Goal: Transaction & Acquisition: Purchase product/service

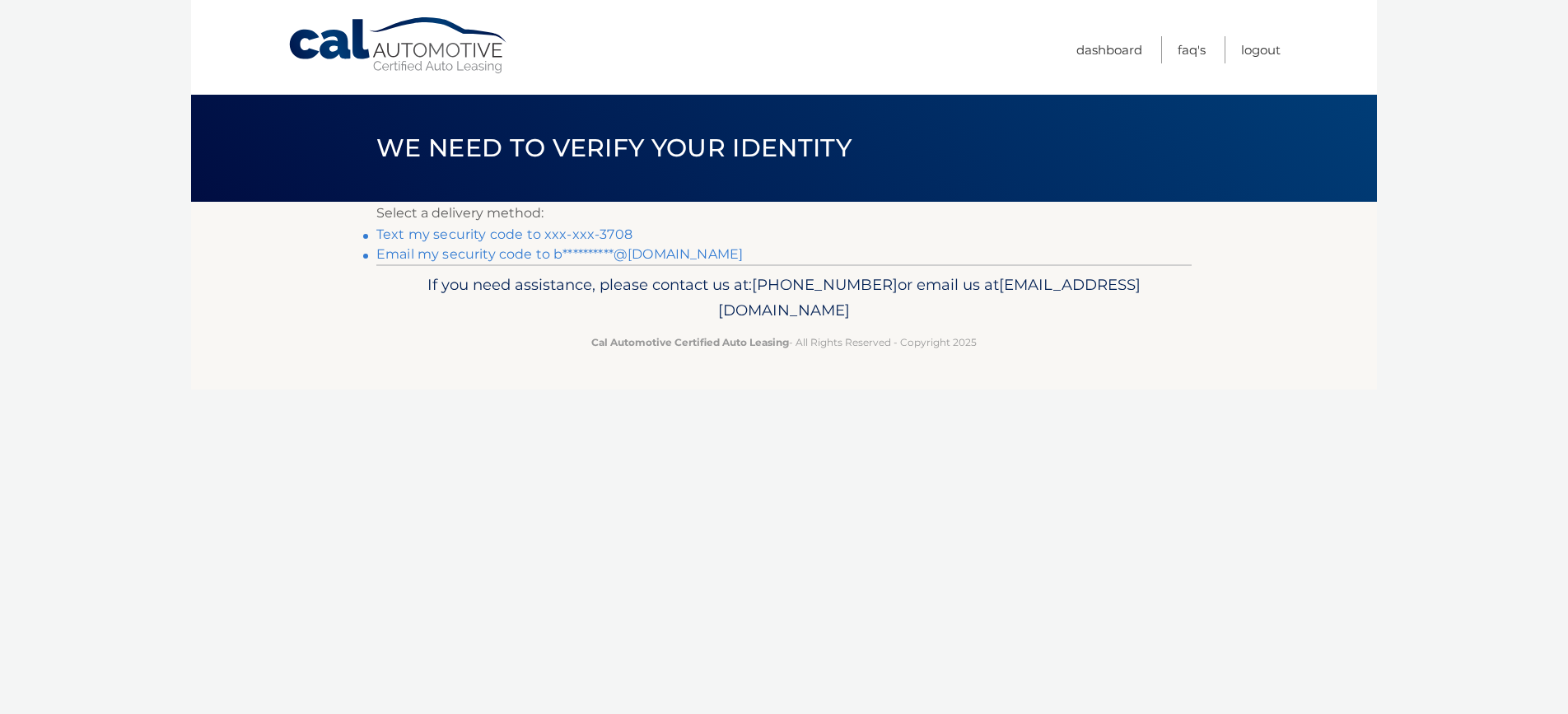
click at [561, 233] on link "Text my security code to xxx-xxx-3708" at bounding box center [504, 234] width 256 height 16
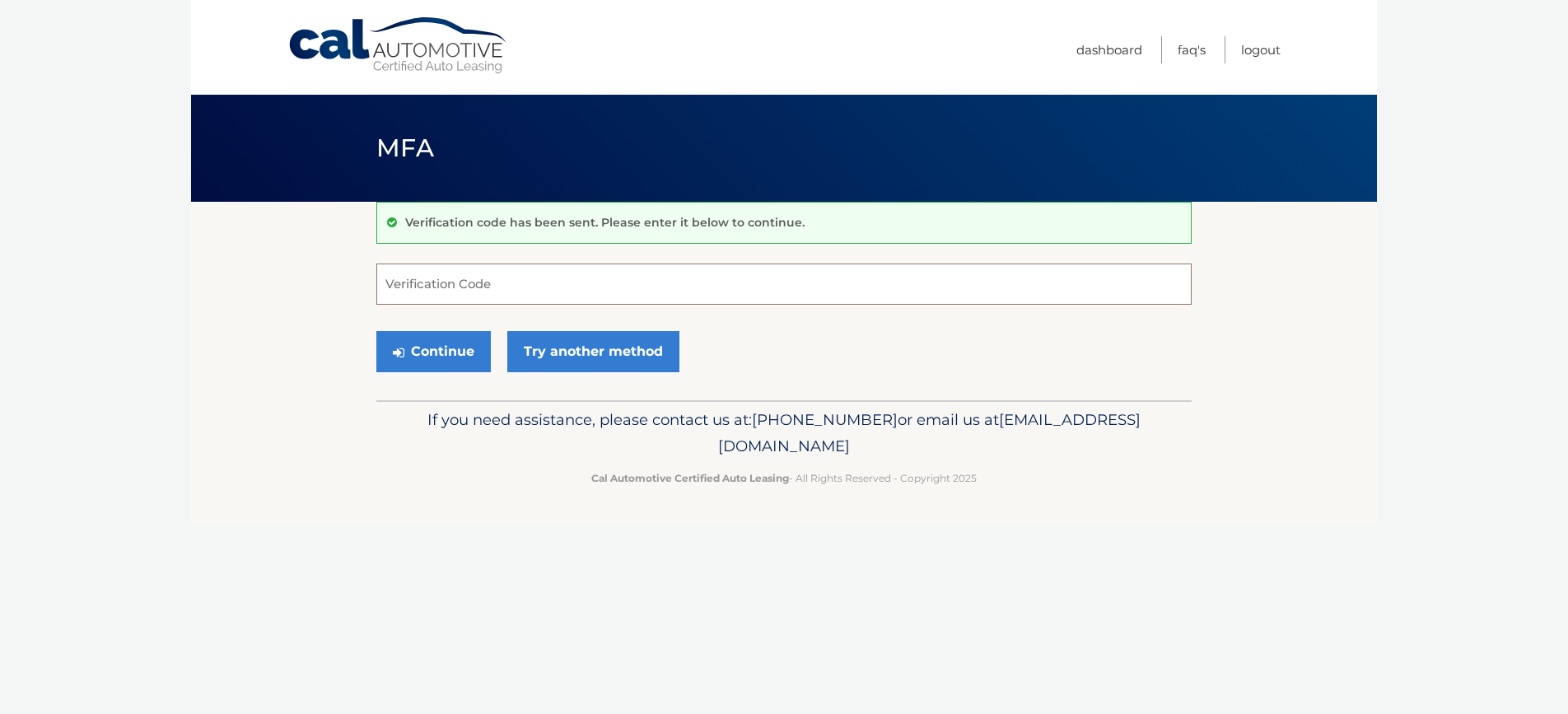
click at [562, 278] on input "Verification Code" at bounding box center [784, 284] width 815 height 41
type input "364107"
click at [443, 344] on button "Continue" at bounding box center [434, 351] width 115 height 41
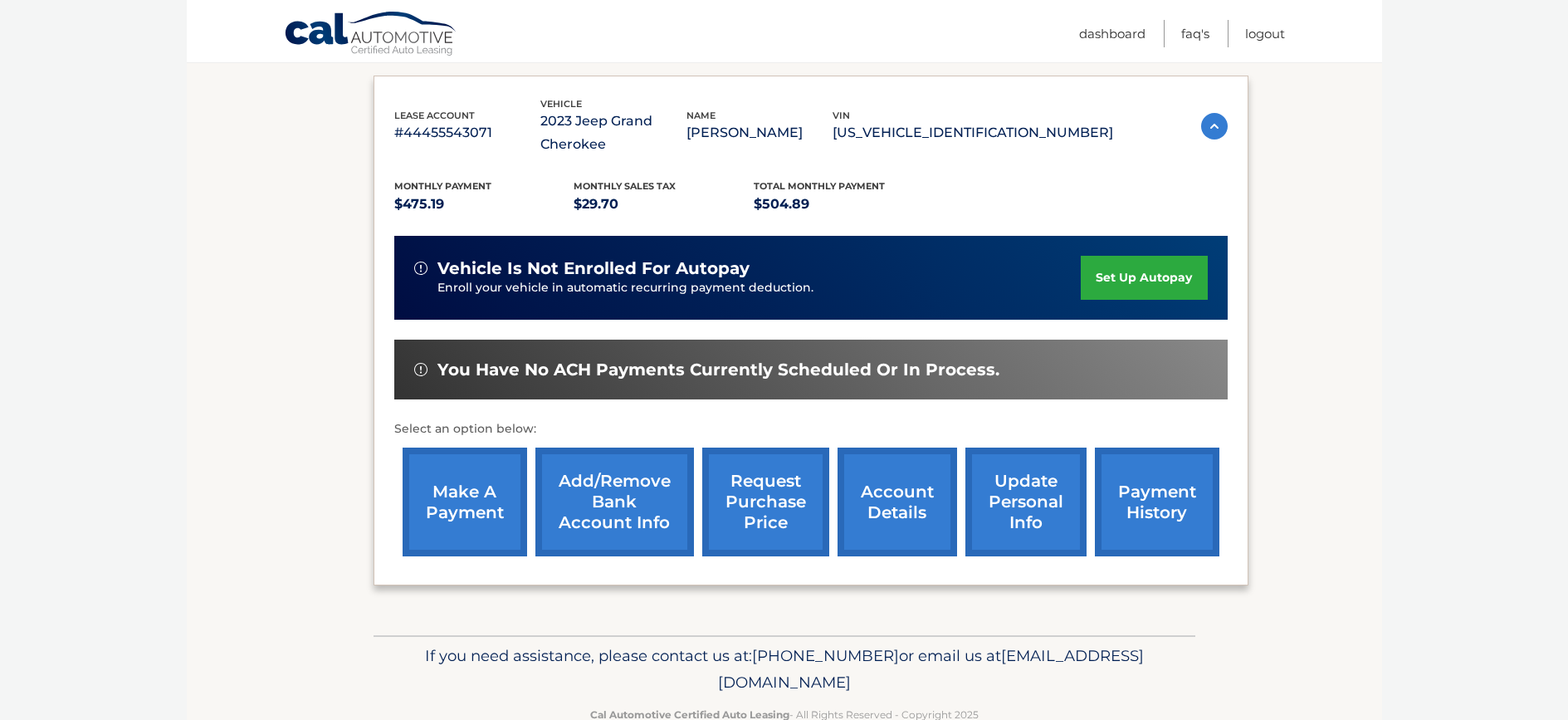
scroll to position [306, 0]
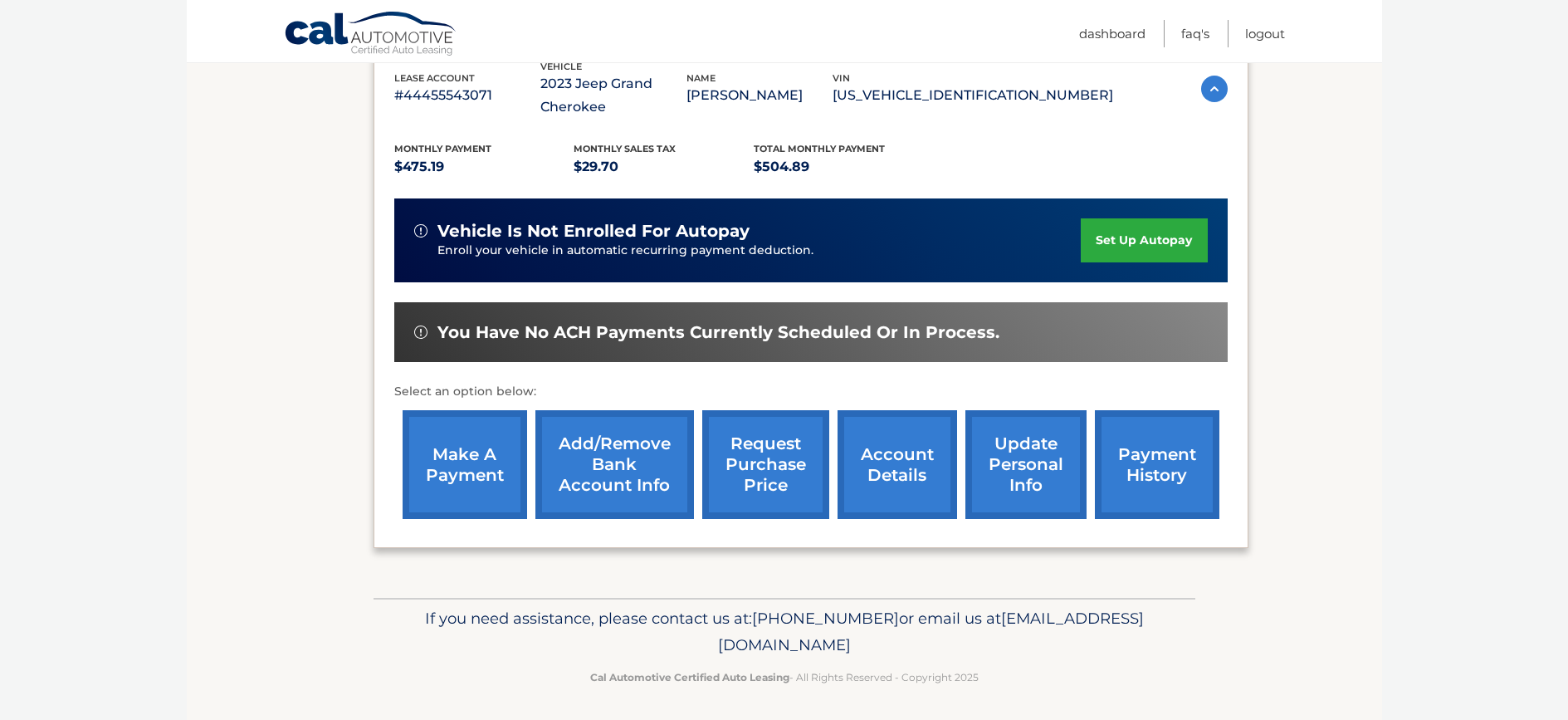
click at [430, 437] on link "make a payment" at bounding box center [465, 464] width 125 height 109
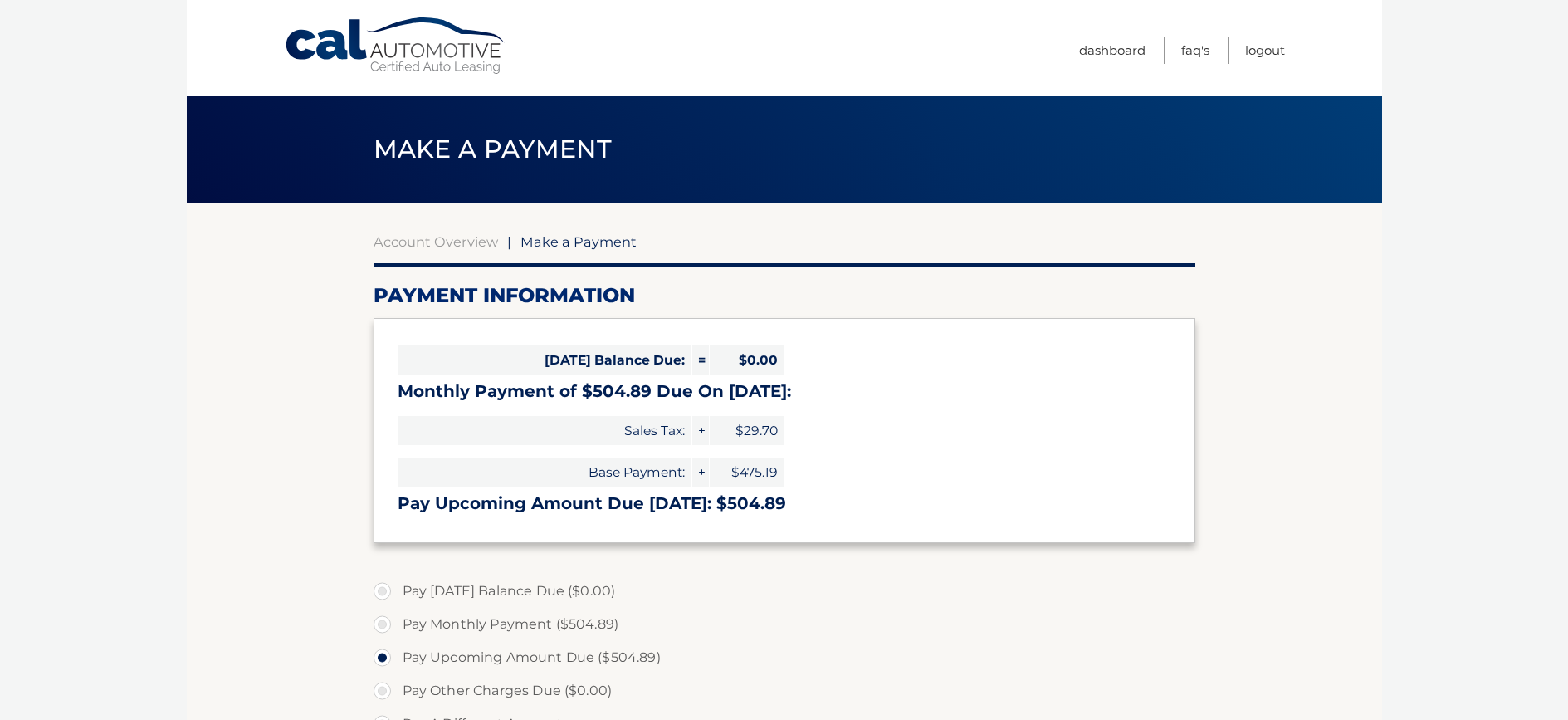
select select "OWIzMjY0YmEtYjQxZS00ODBmLWJiMzUtMDgzMTFkYjg3YjEy"
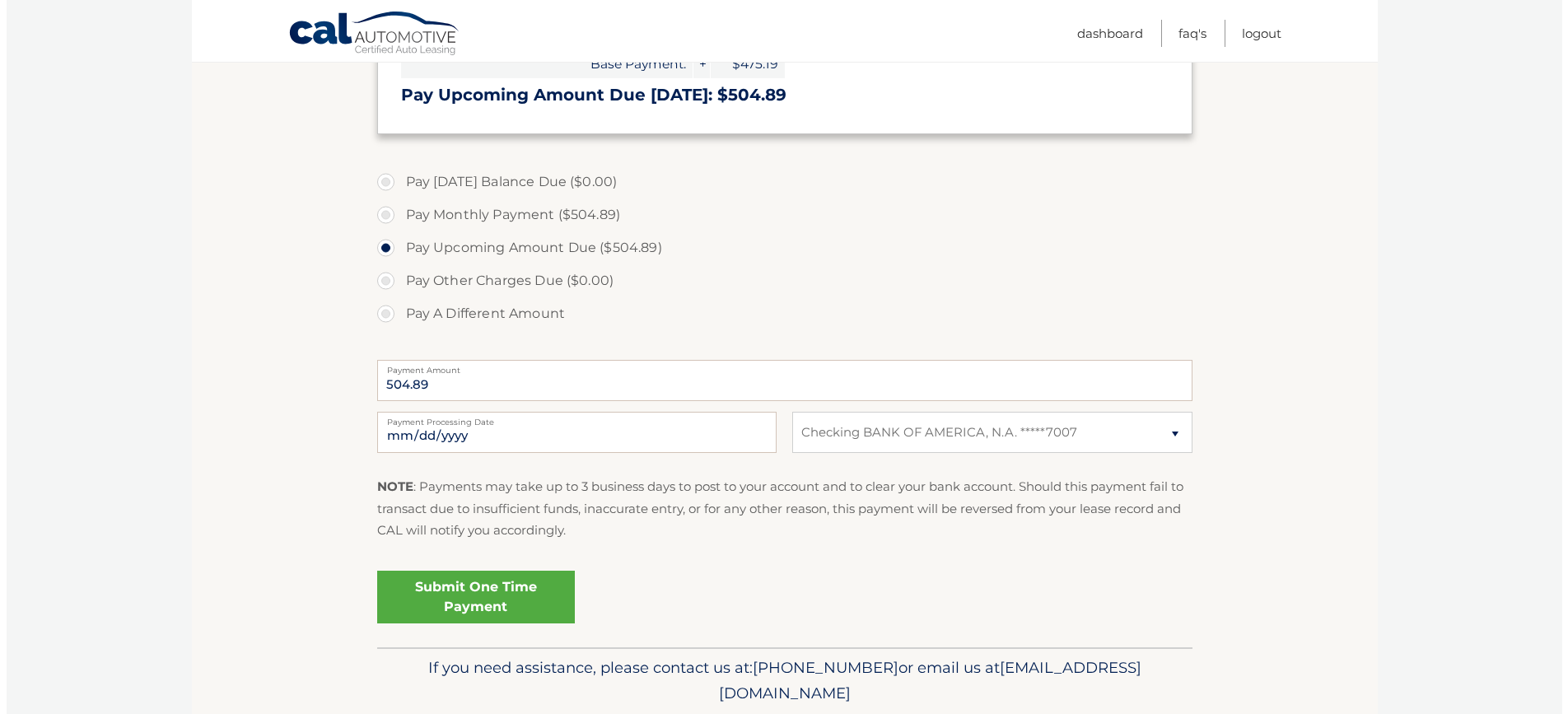
scroll to position [411, 0]
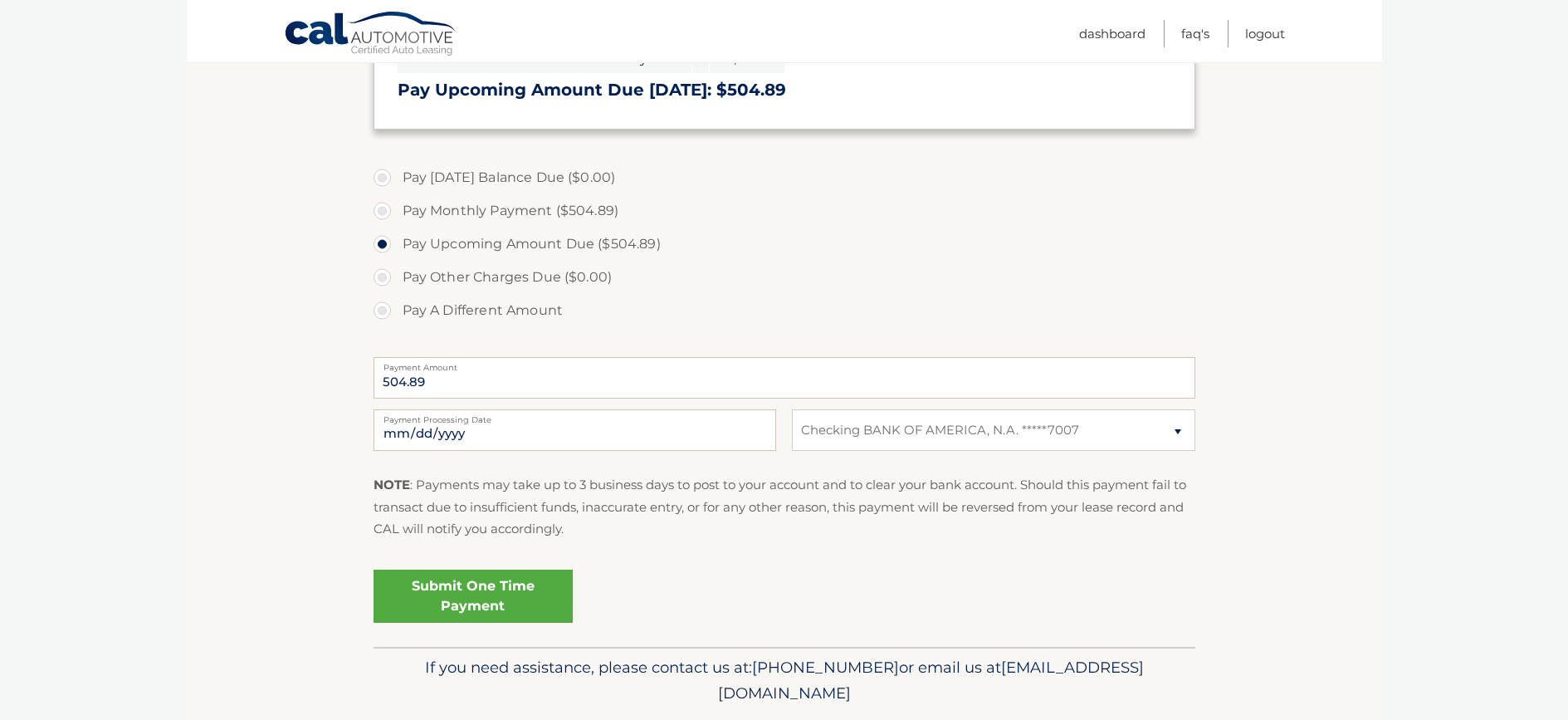
click at [531, 582] on link "Submit One Time Payment" at bounding box center [473, 596] width 199 height 53
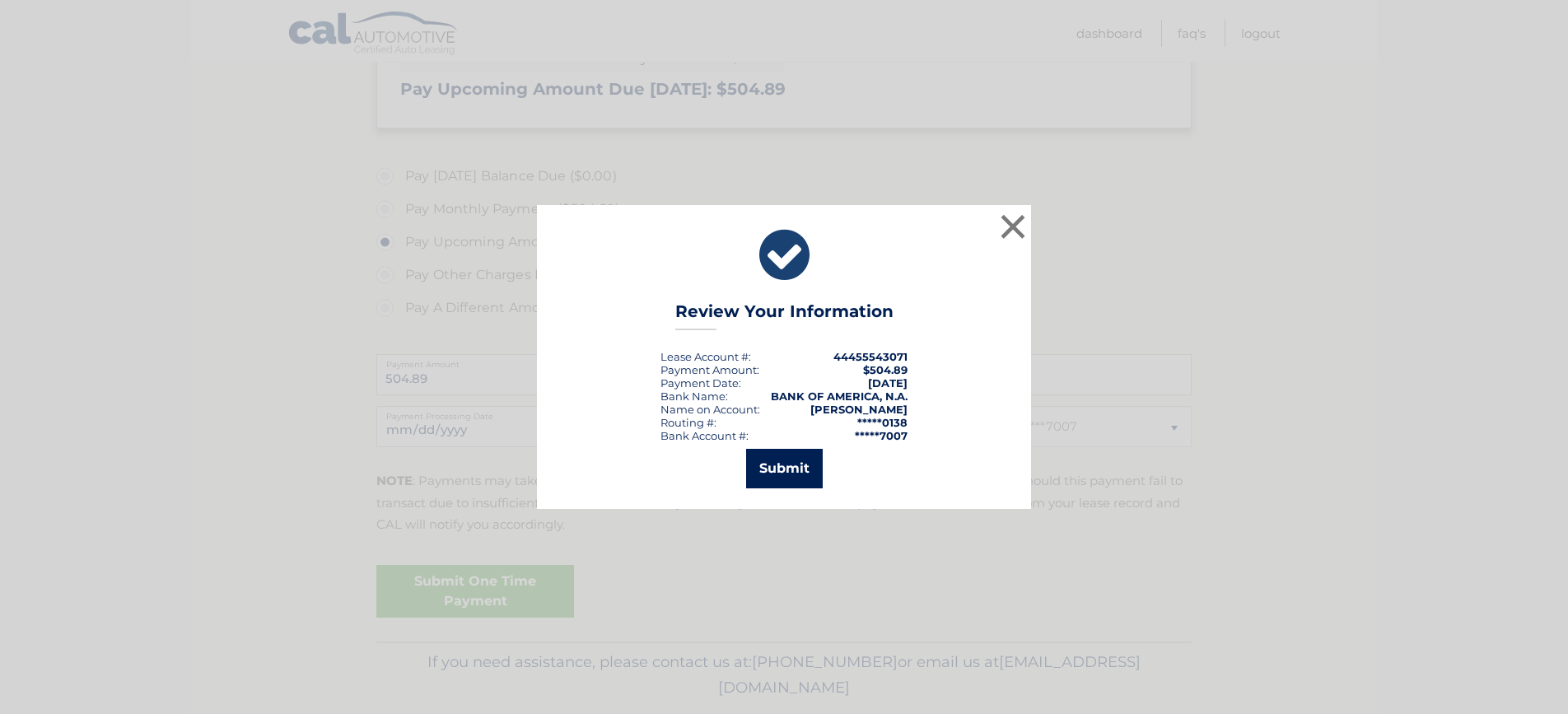
click at [772, 470] on button "Submit" at bounding box center [784, 468] width 77 height 40
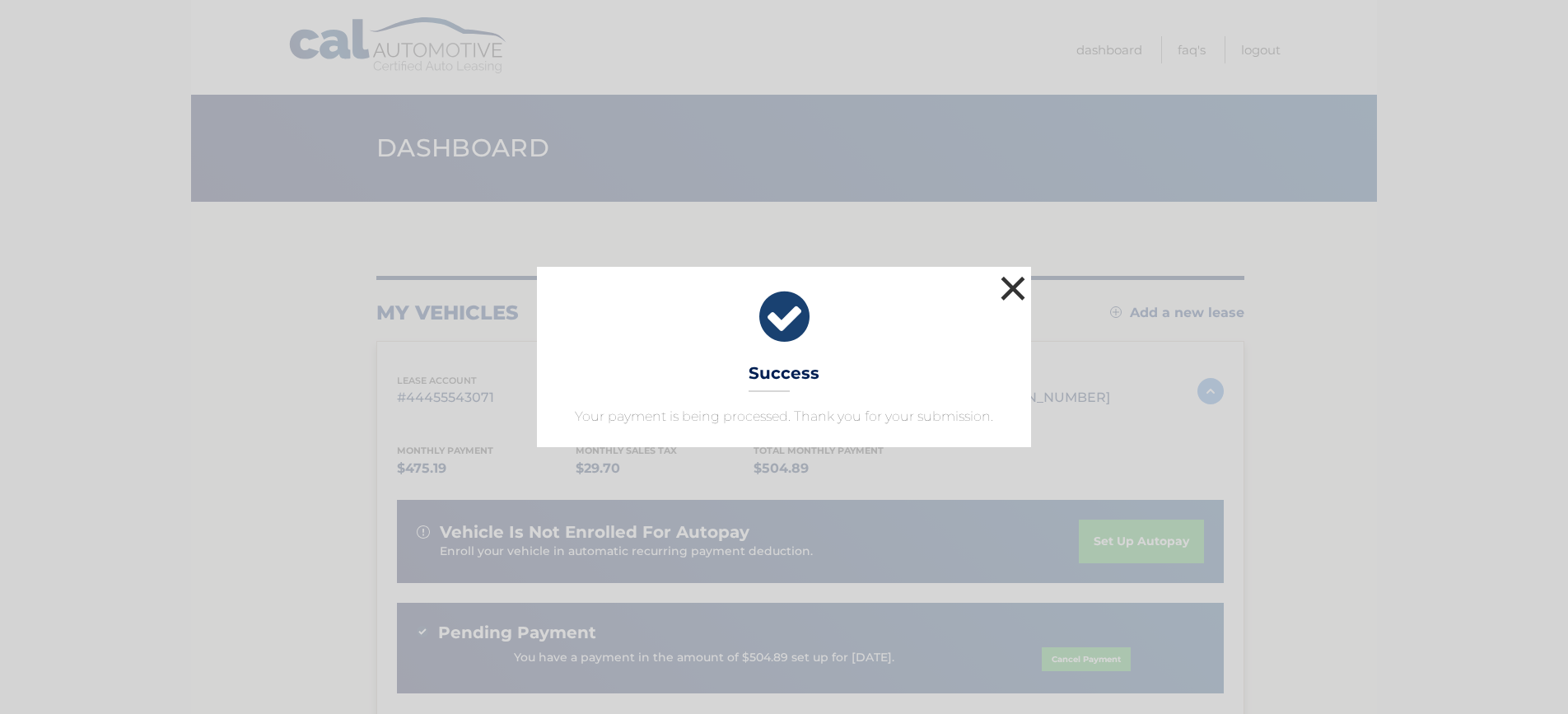
click at [1016, 291] on button "×" at bounding box center [1013, 288] width 33 height 33
